Goal: Task Accomplishment & Management: Use online tool/utility

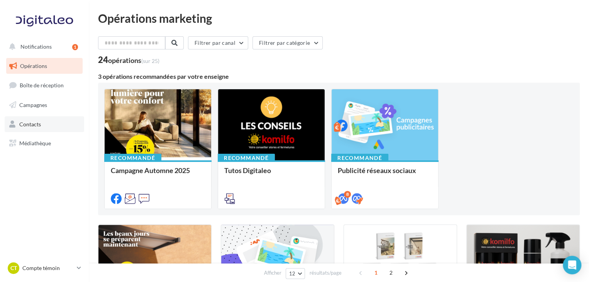
click at [29, 127] on link "Contacts" at bounding box center [44, 124] width 79 height 16
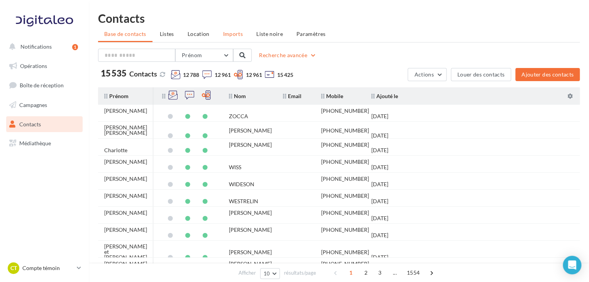
click at [233, 35] on span "Imports" at bounding box center [233, 33] width 20 height 7
